Goal: Find specific page/section: Find specific page/section

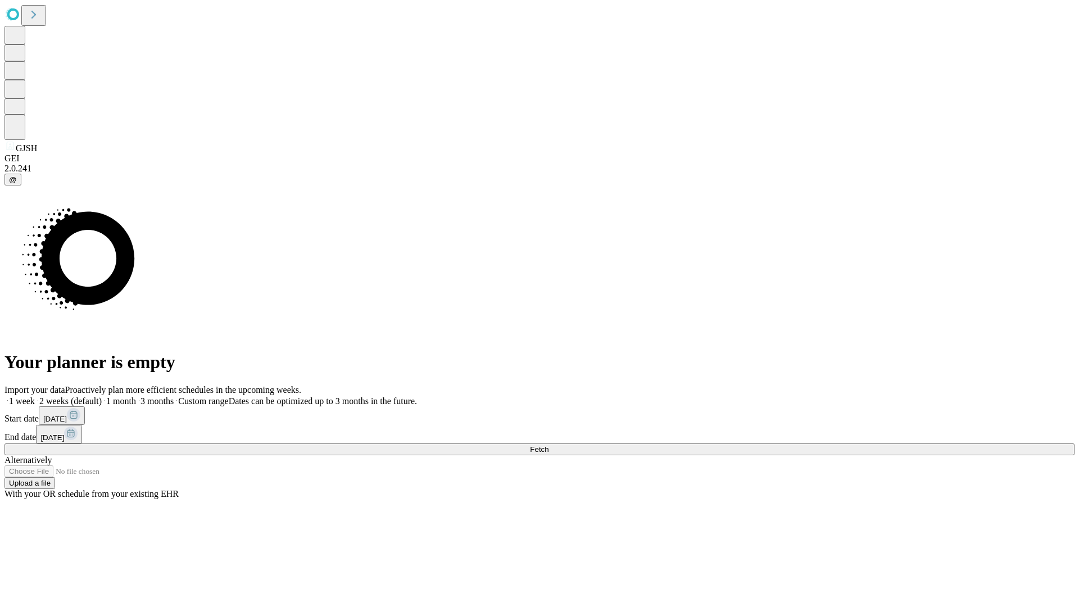
click at [548, 445] on span "Fetch" at bounding box center [539, 449] width 19 height 8
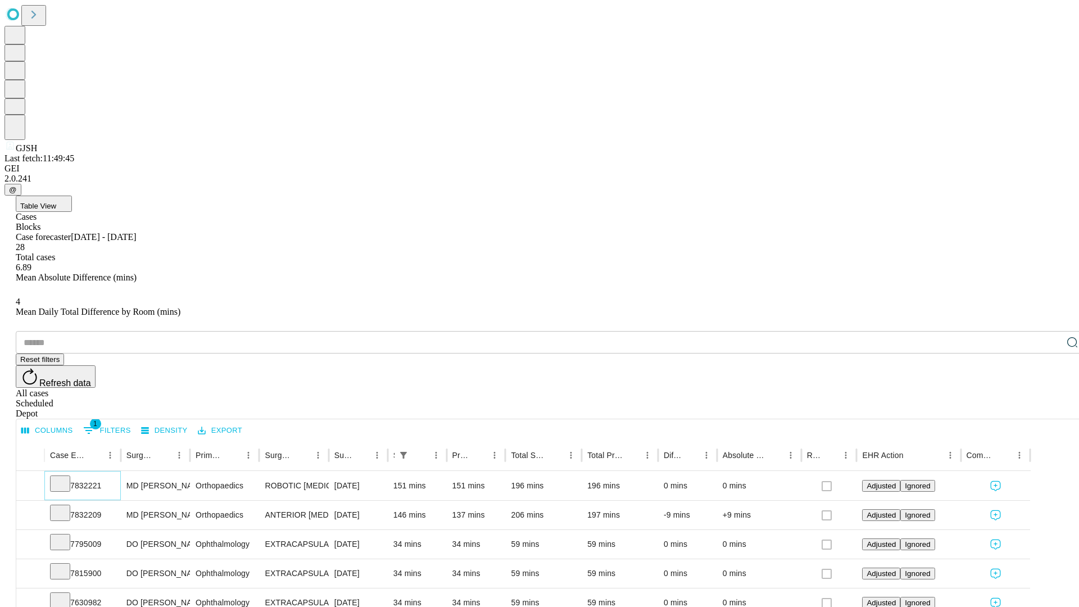
click at [66, 477] on icon at bounding box center [59, 482] width 11 height 11
